Goal: Book appointment/travel/reservation

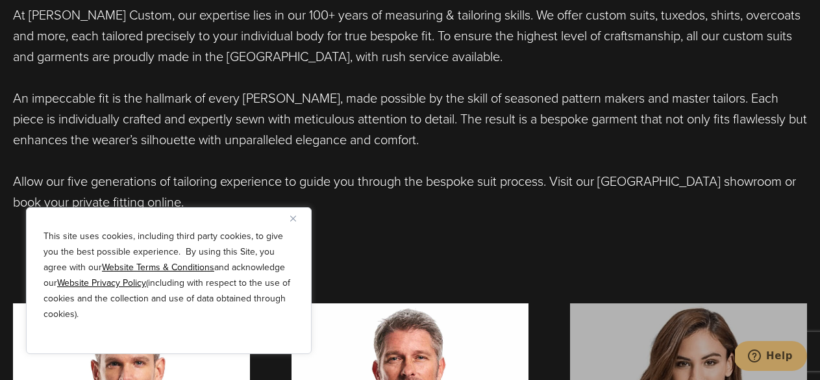
scroll to position [819, 0]
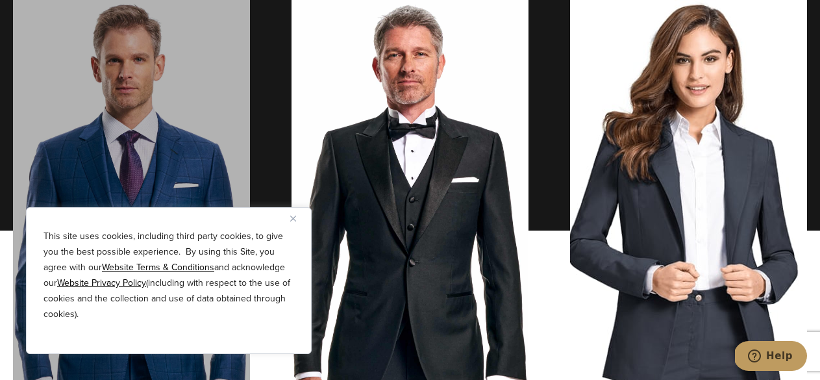
click at [28, 46] on link "men's suits" at bounding box center [131, 230] width 237 height 461
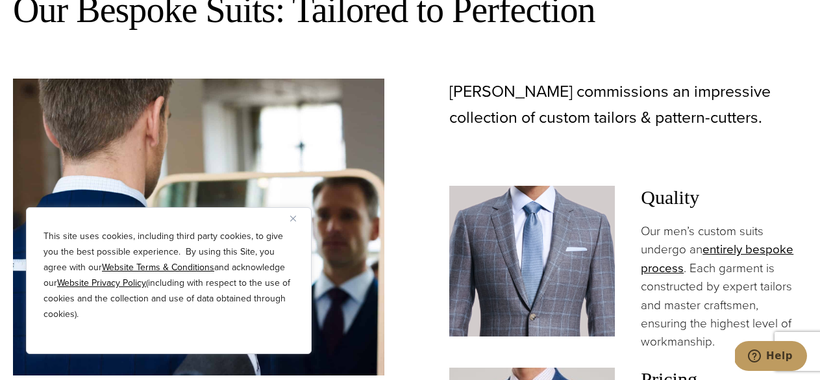
scroll to position [878, 0]
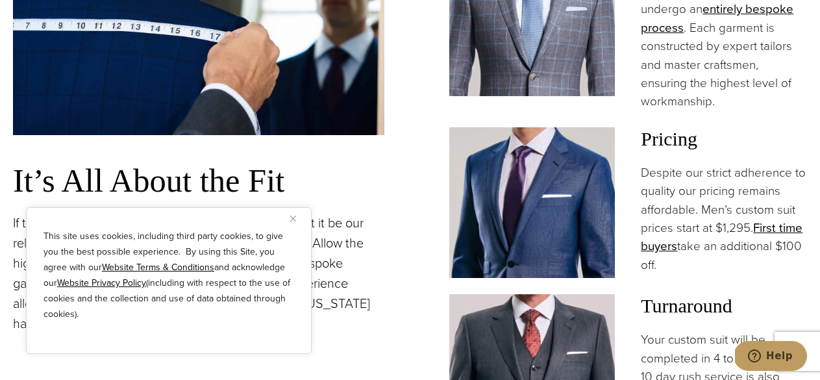
click at [688, 10] on p "Our men’s custom suits undergo an entirely bespoke process . Each garment is co…" at bounding box center [723, 46] width 166 height 129
click at [156, 59] on link at bounding box center [410, 190] width 820 height 380
